Goal: Information Seeking & Learning: Learn about a topic

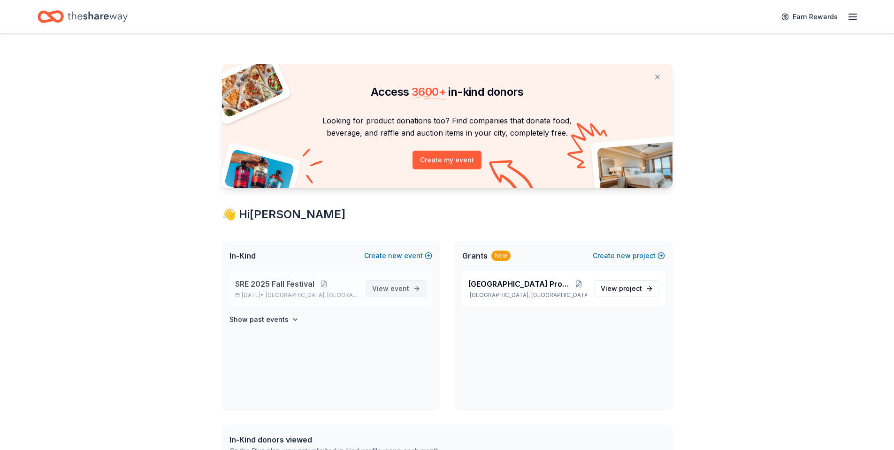
click at [400, 289] on span "event" at bounding box center [399, 288] width 19 height 8
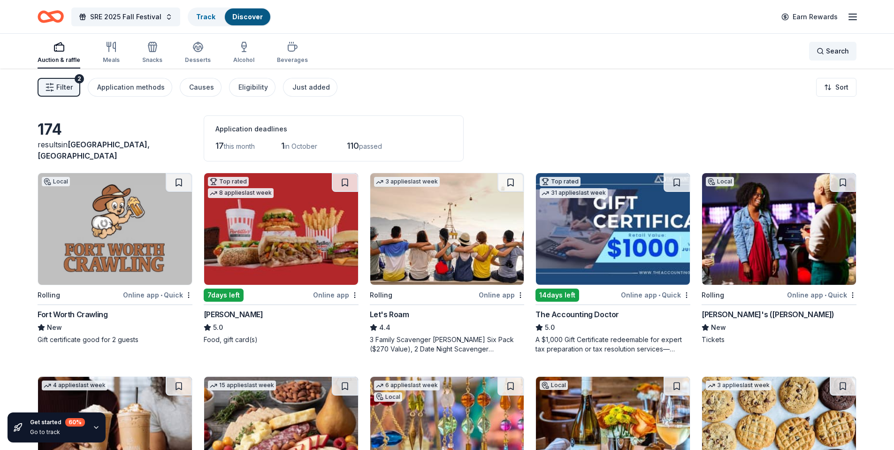
click at [824, 49] on div "Search" at bounding box center [833, 51] width 32 height 11
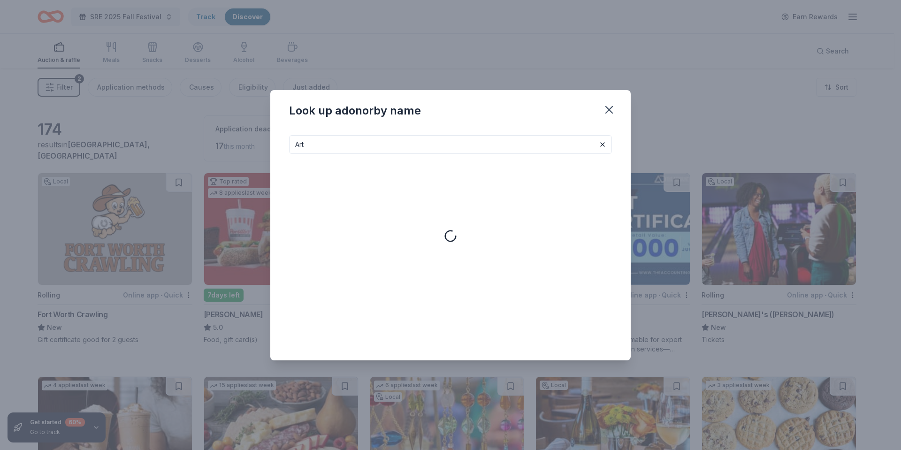
type input "Art"
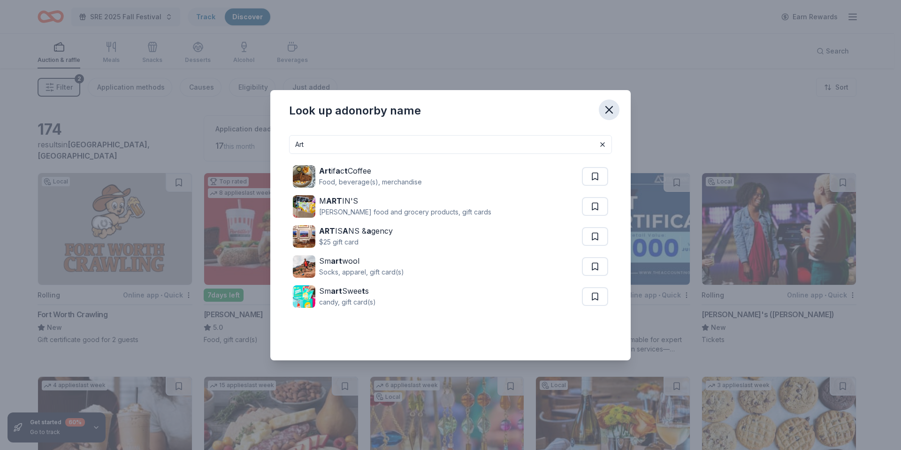
click at [611, 107] on icon "button" at bounding box center [609, 109] width 13 height 13
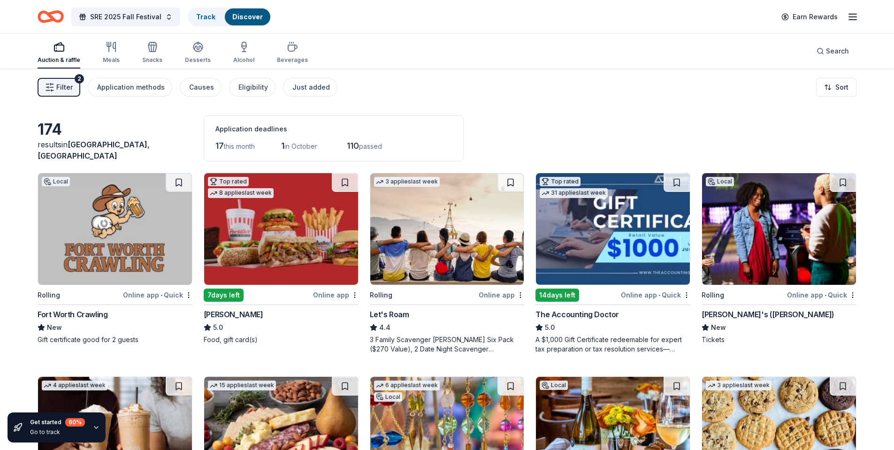
click at [57, 87] on span "Filter" at bounding box center [64, 87] width 16 height 11
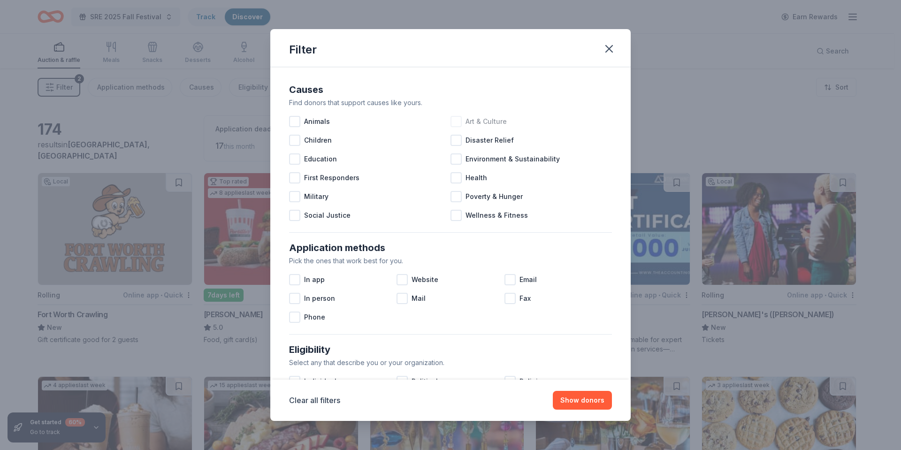
click at [452, 120] on div at bounding box center [456, 121] width 11 height 11
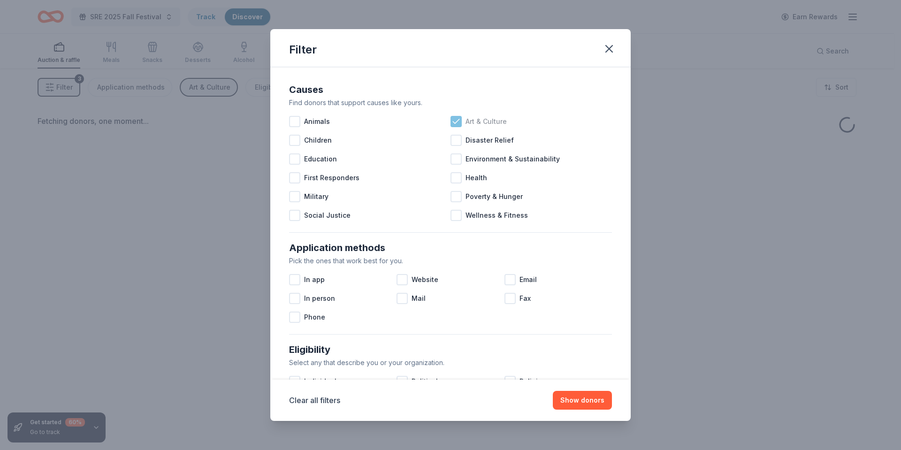
click at [454, 120] on icon at bounding box center [455, 121] width 9 height 9
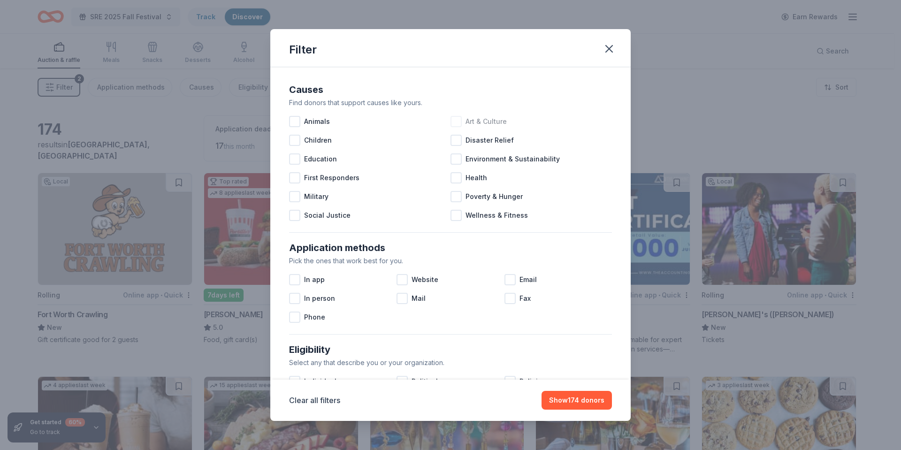
click at [453, 121] on div at bounding box center [456, 121] width 11 height 11
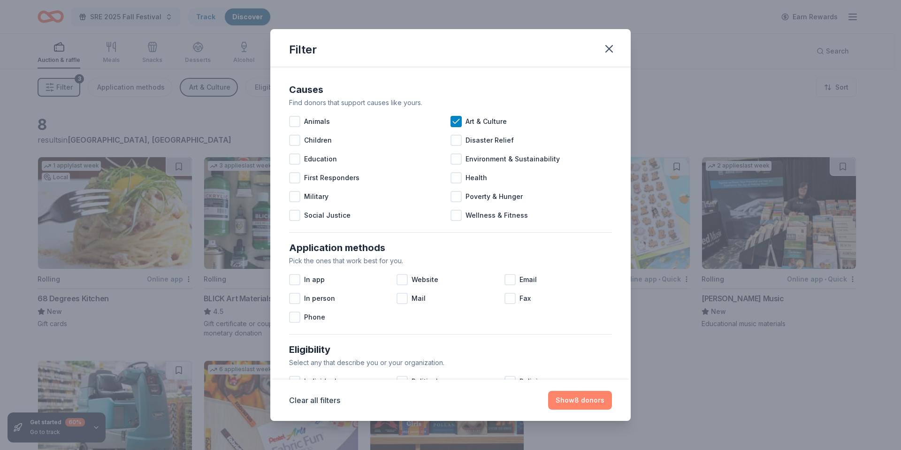
click at [568, 399] on button "Show 8 donors" at bounding box center [580, 400] width 64 height 19
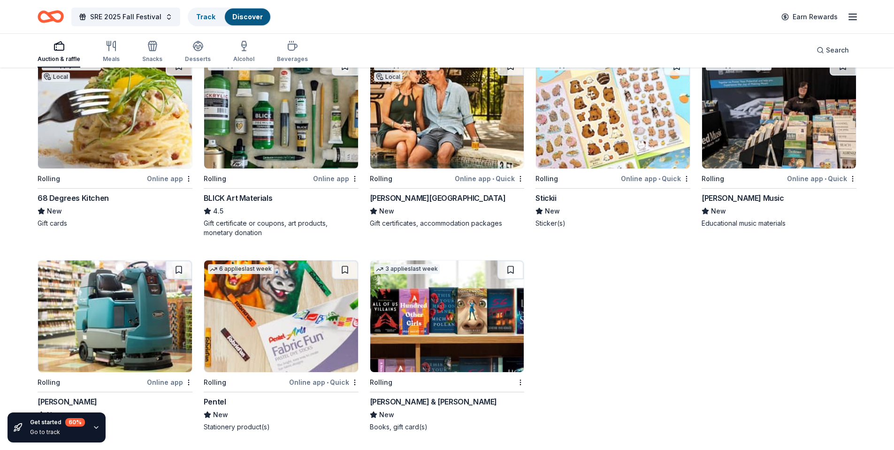
scroll to position [101, 0]
